Goal: Information Seeking & Learning: Check status

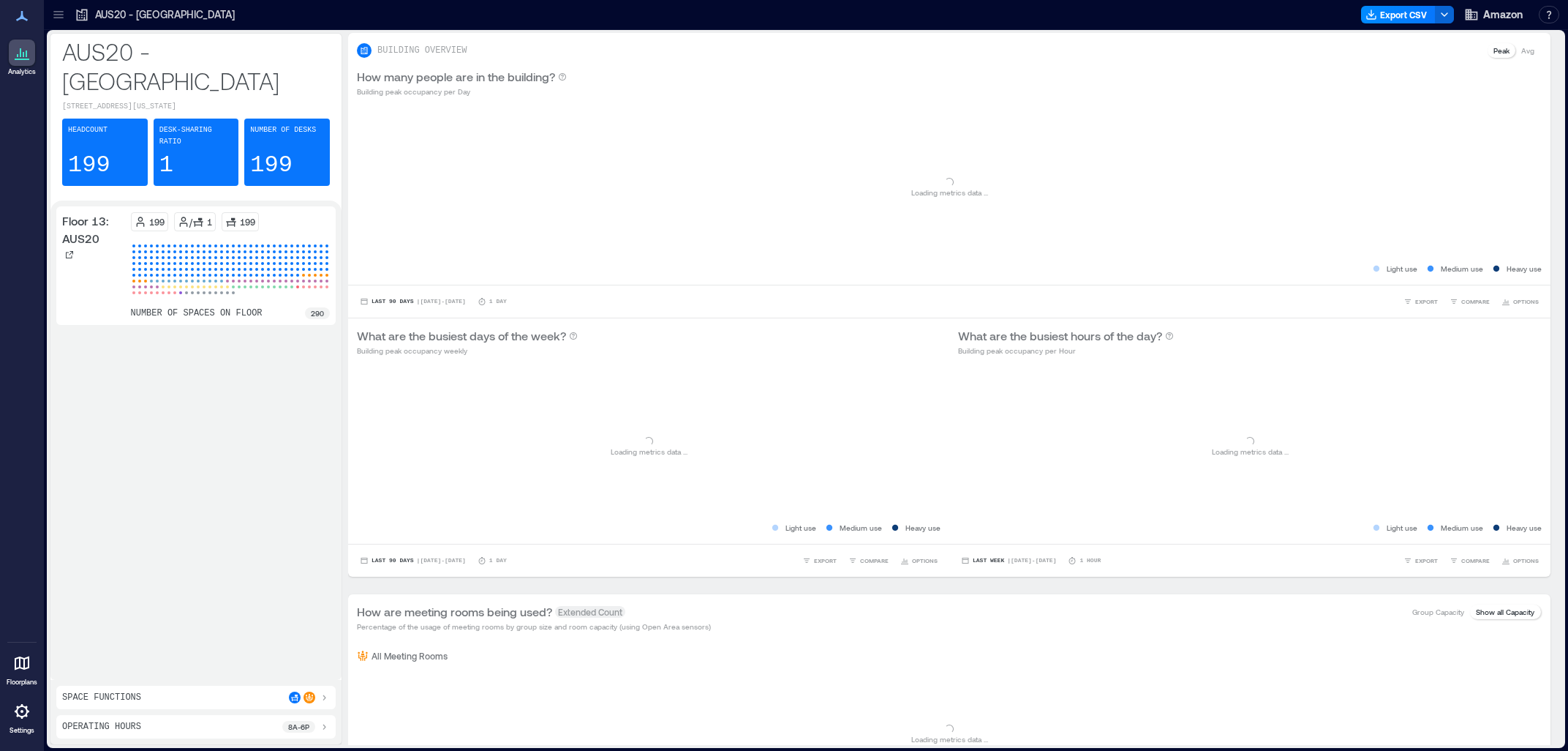
click at [64, 16] on icon at bounding box center [58, 14] width 15 height 15
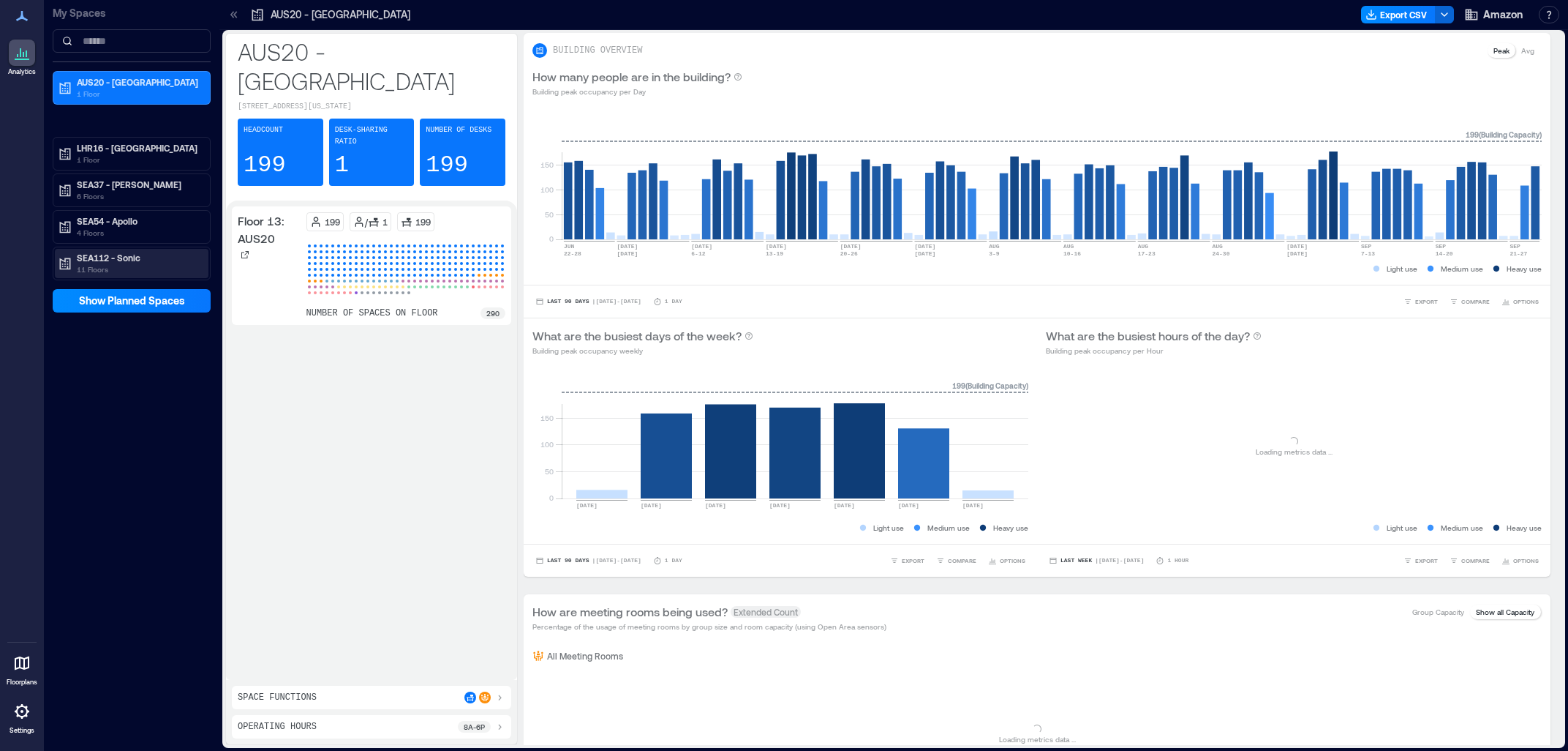
click at [134, 256] on p "SEA112 - Sonic" at bounding box center [138, 257] width 123 height 12
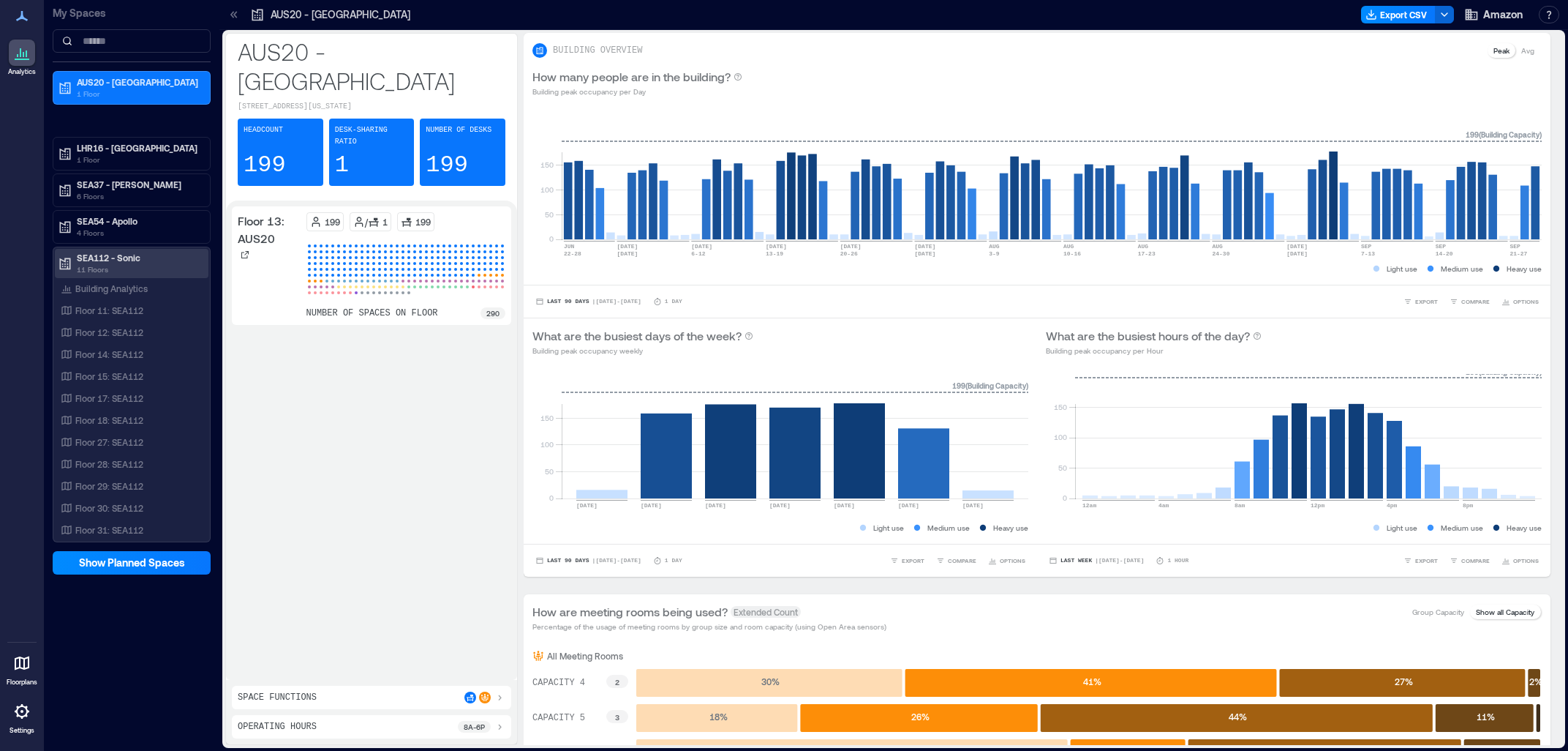
click at [126, 263] on p "SEA112 - Sonic" at bounding box center [138, 257] width 123 height 12
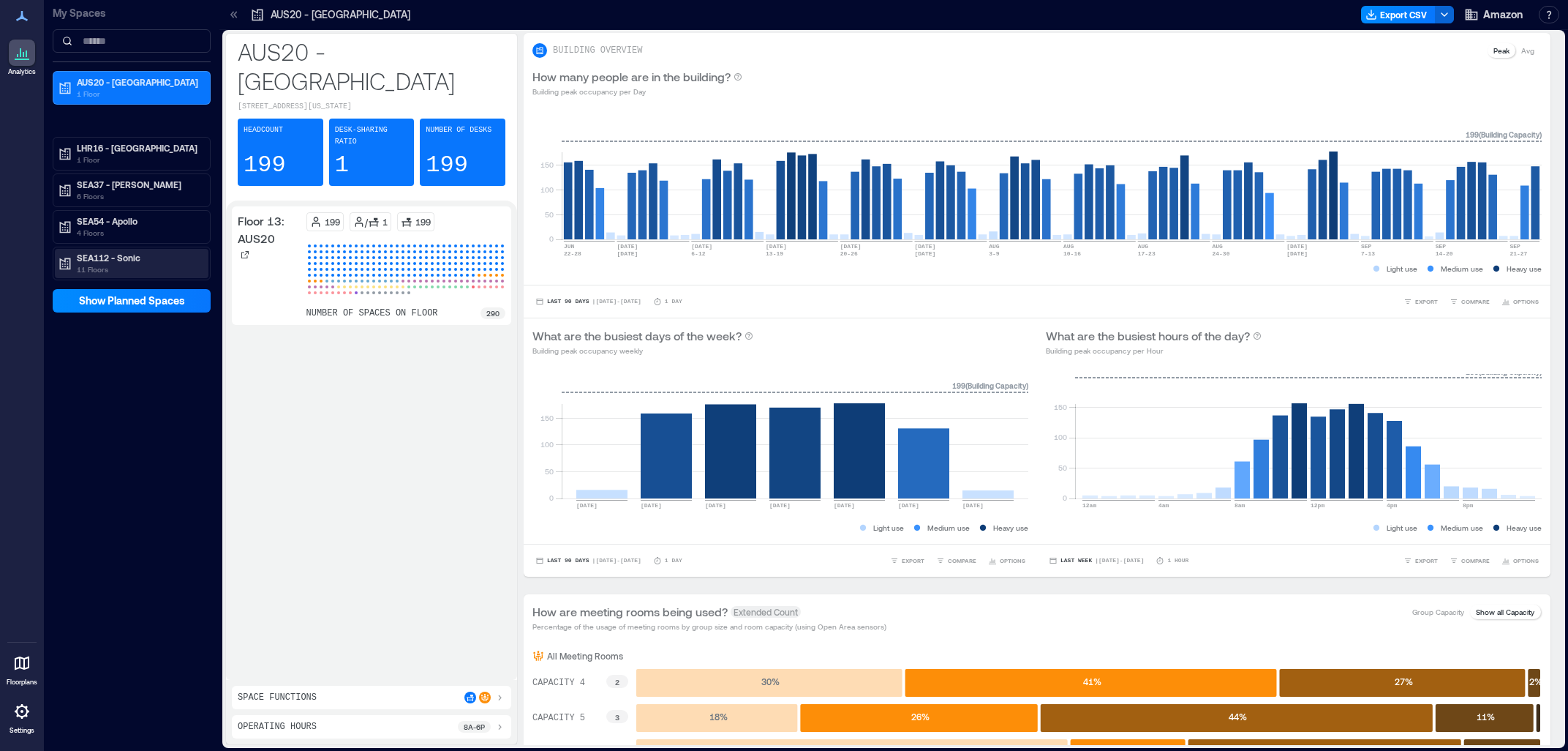
click at [126, 263] on p "SEA112 - Sonic" at bounding box center [138, 257] width 123 height 12
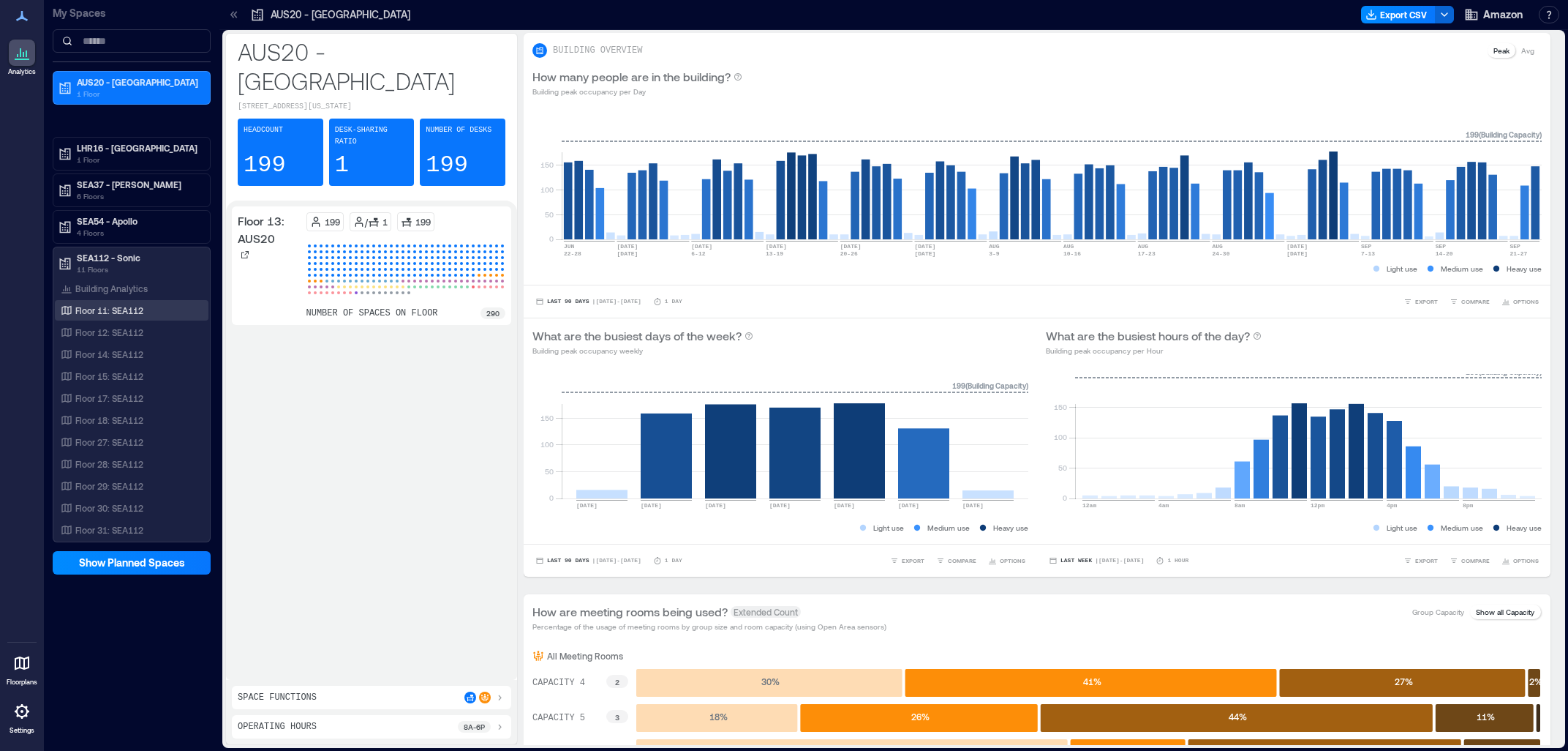
click at [142, 319] on div "Floor 11: SEA112" at bounding box center [132, 310] width 153 height 20
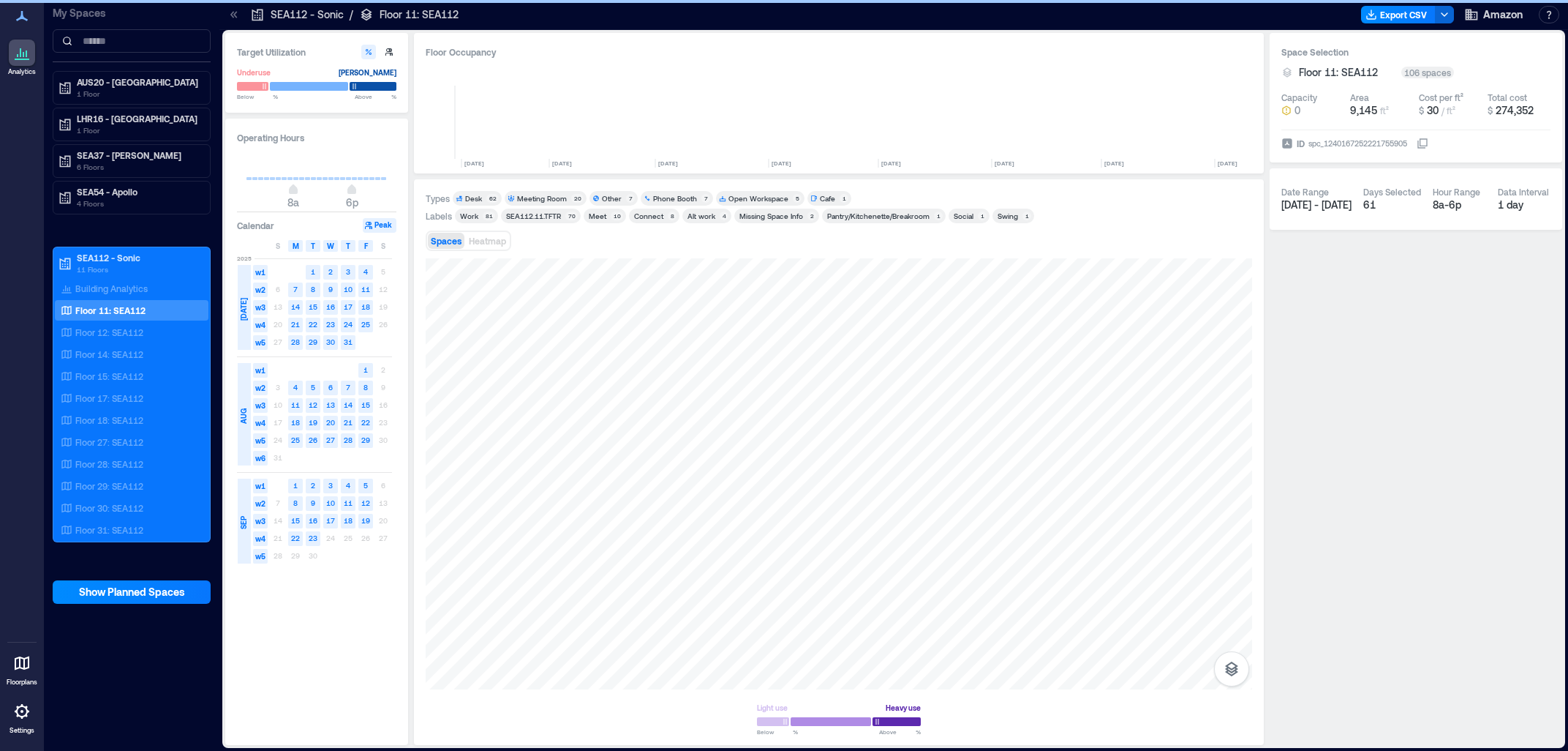
scroll to position [0, 1498]
